Goal: Information Seeking & Learning: Learn about a topic

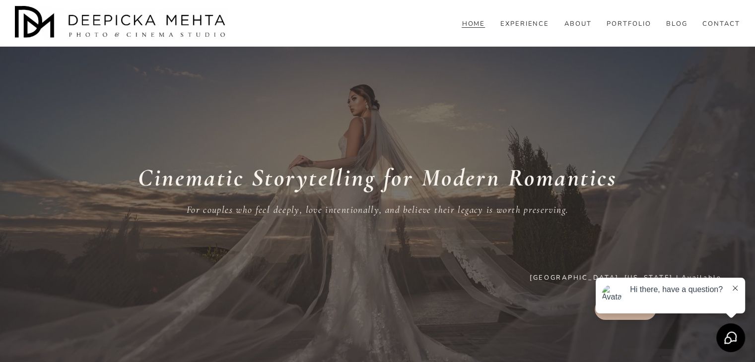
click at [535, 28] on link "EXPERIENCE" at bounding box center [524, 23] width 49 height 9
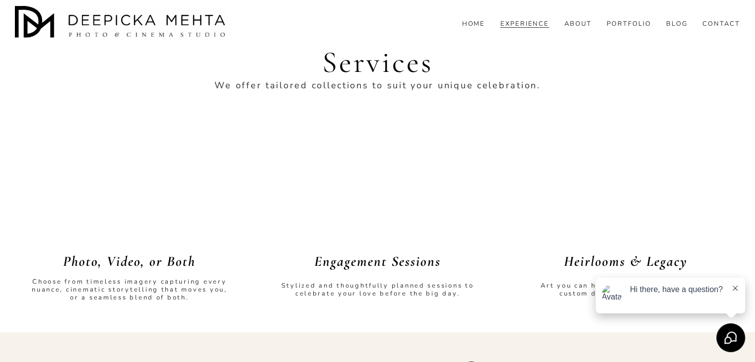
scroll to position [1701, 0]
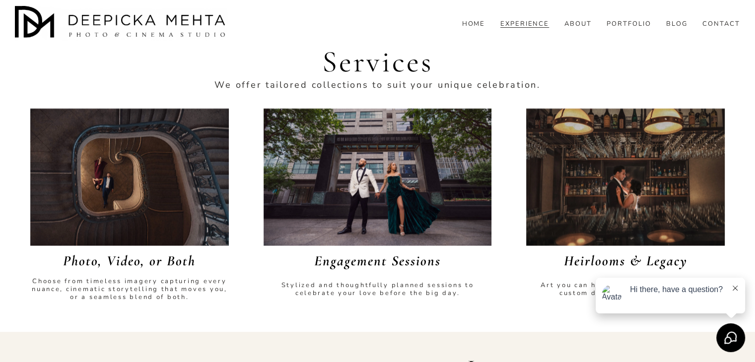
click at [160, 253] on em "Photo, Video, or Both" at bounding box center [129, 260] width 133 height 17
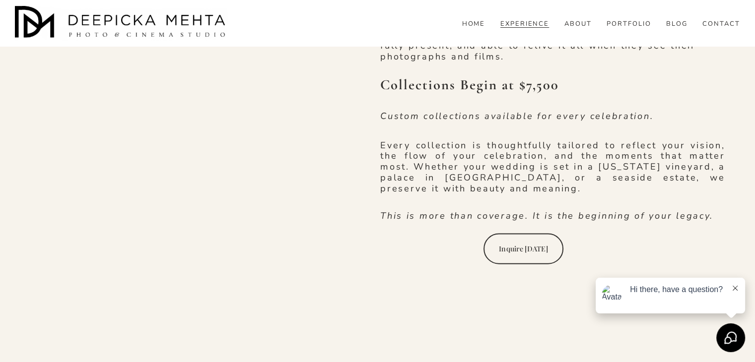
scroll to position [2111, 0]
